Goal: Information Seeking & Learning: Learn about a topic

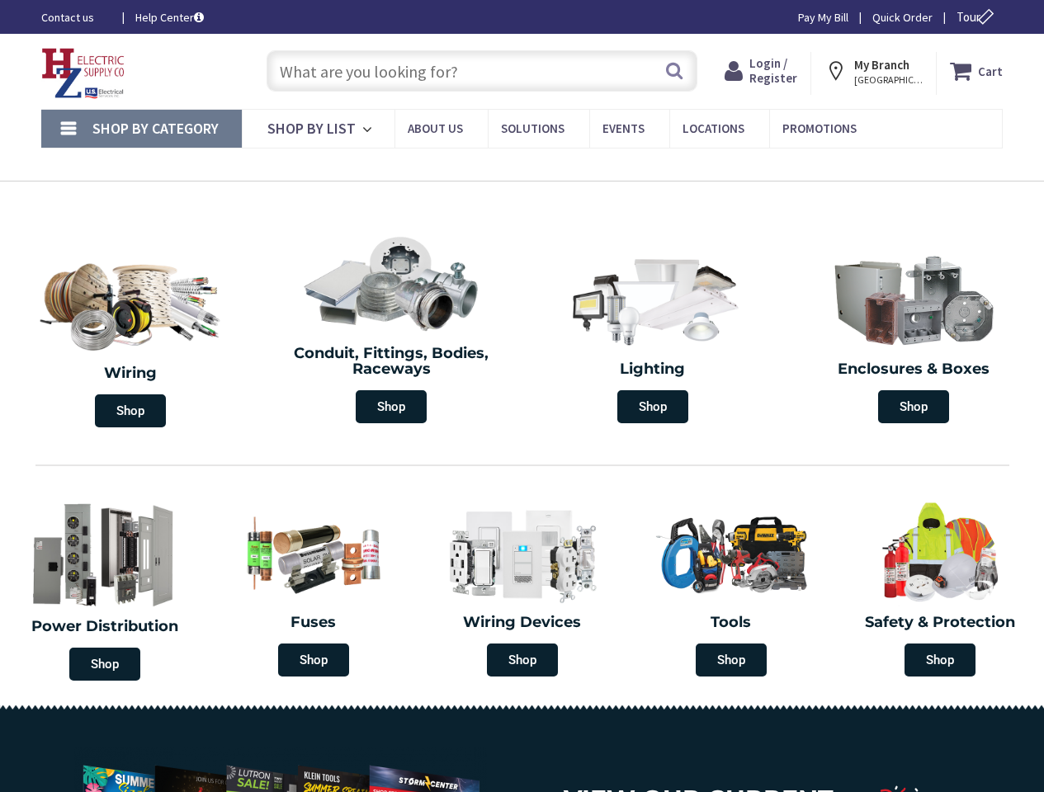
type input "[PERSON_NAME][GEOGRAPHIC_DATA], [STREET_ADDRESS]"
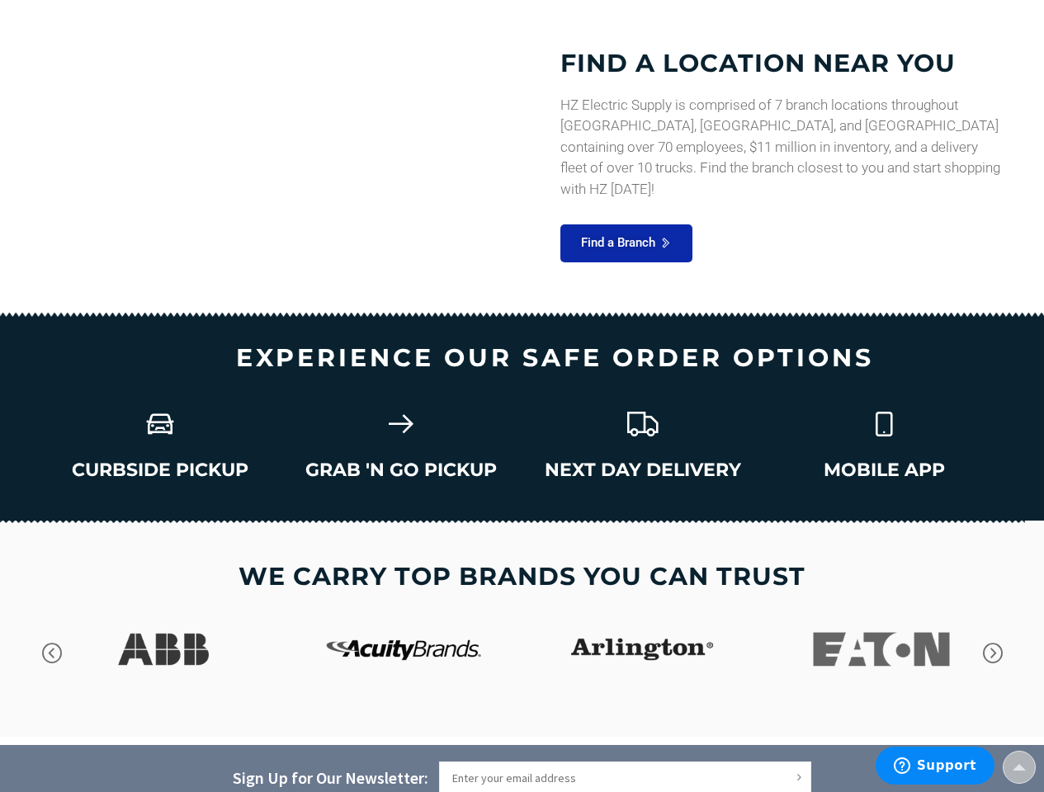
scroll to position [2450, 0]
